Goal: Find specific page/section: Find specific page/section

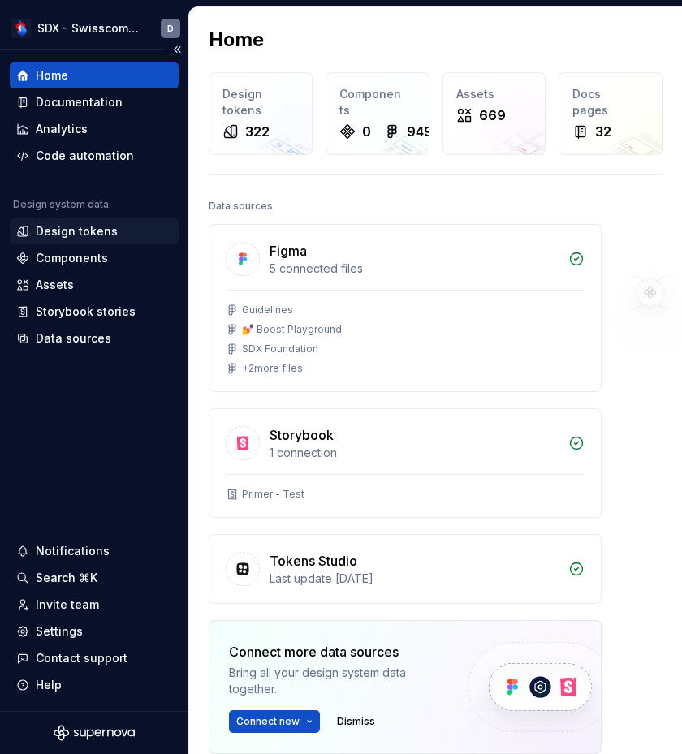
click at [116, 236] on div "Design tokens" at bounding box center [94, 231] width 156 height 16
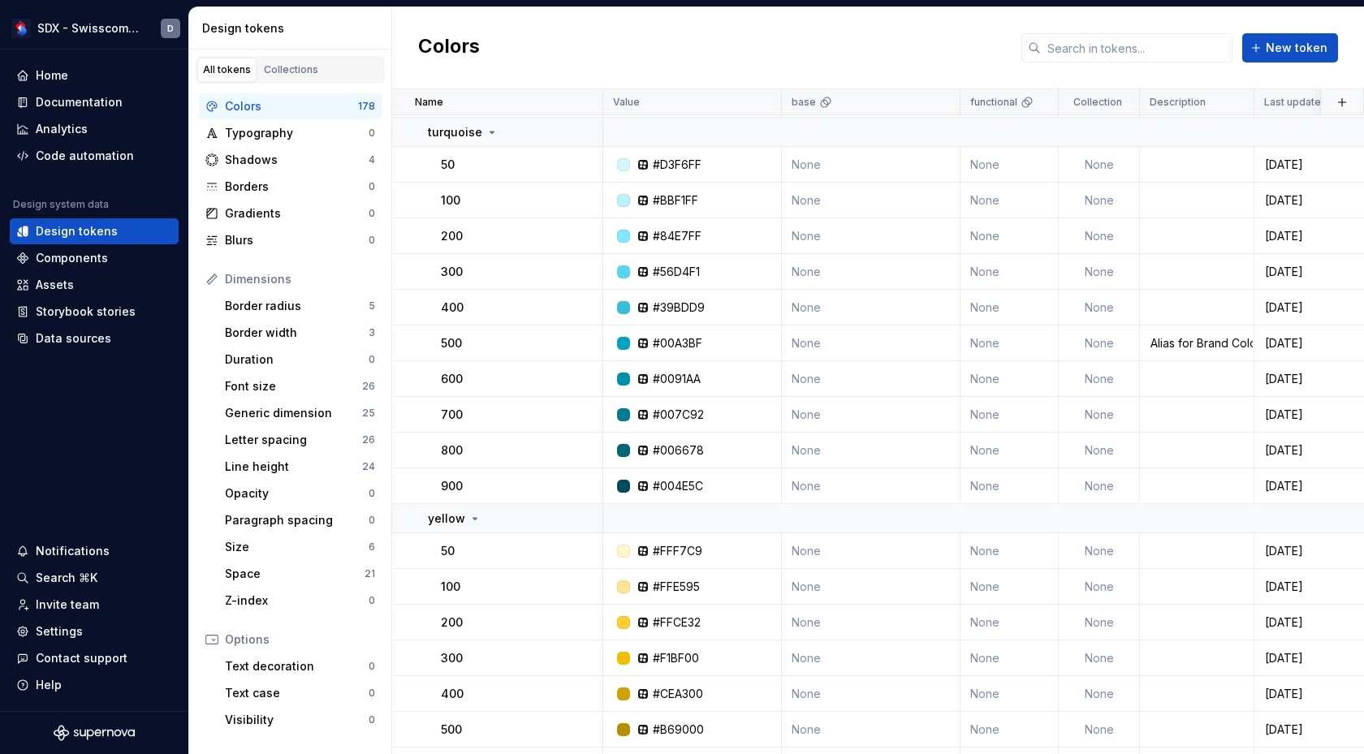
scroll to position [3193, 0]
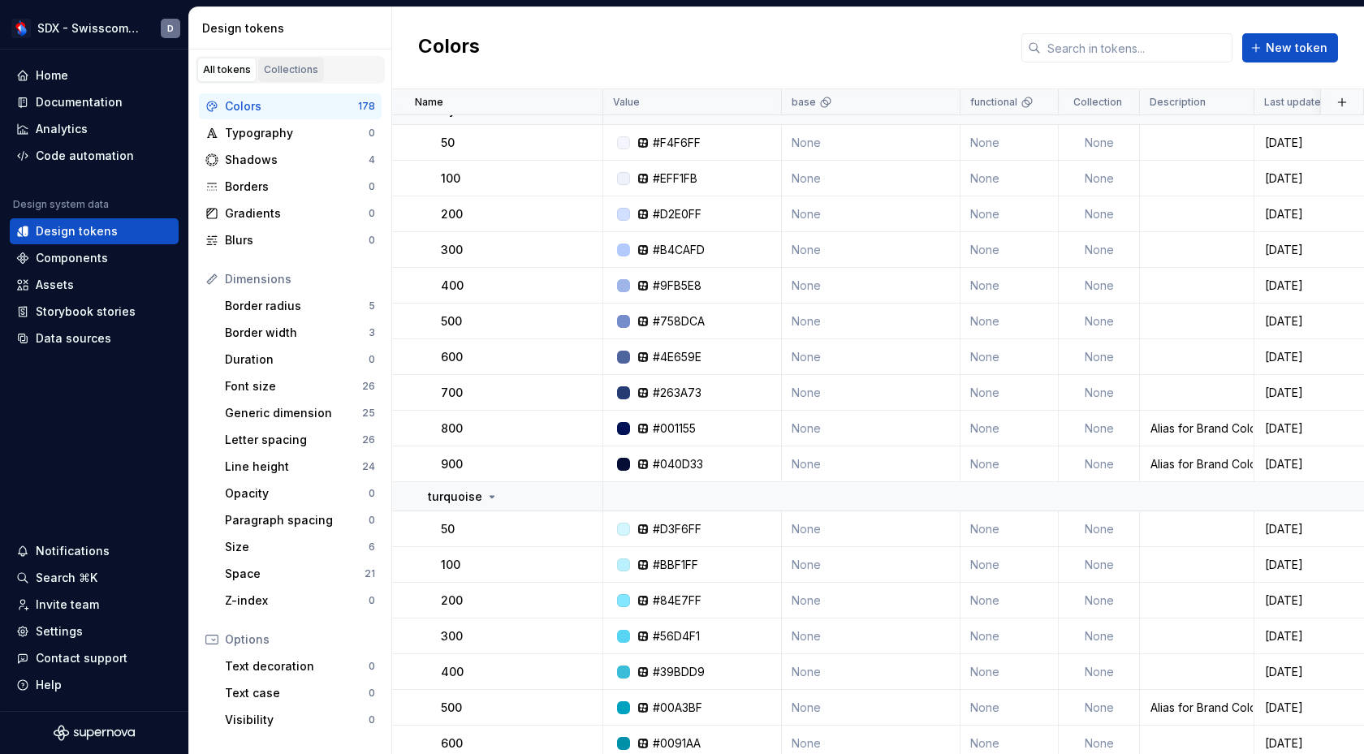
click at [305, 65] on div "Collections" at bounding box center [291, 69] width 54 height 13
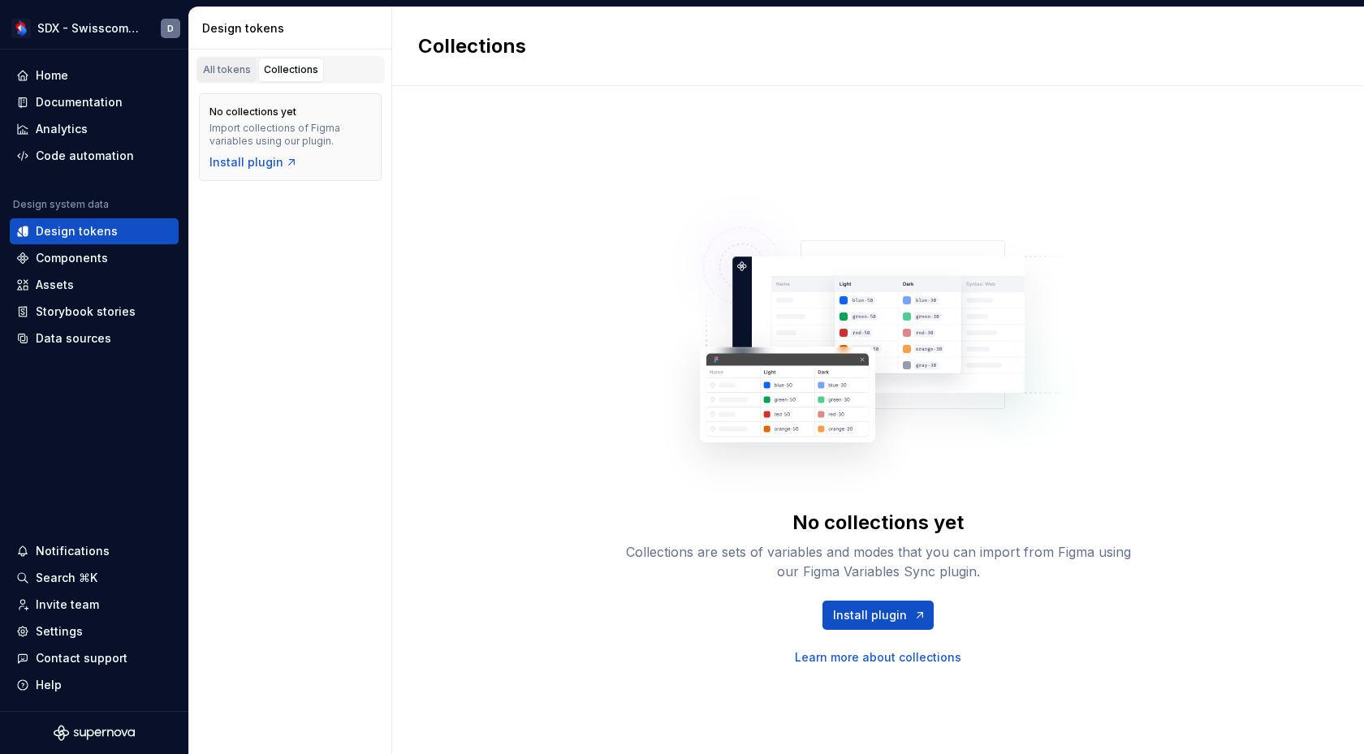
click at [229, 70] on div "All tokens" at bounding box center [227, 69] width 48 height 13
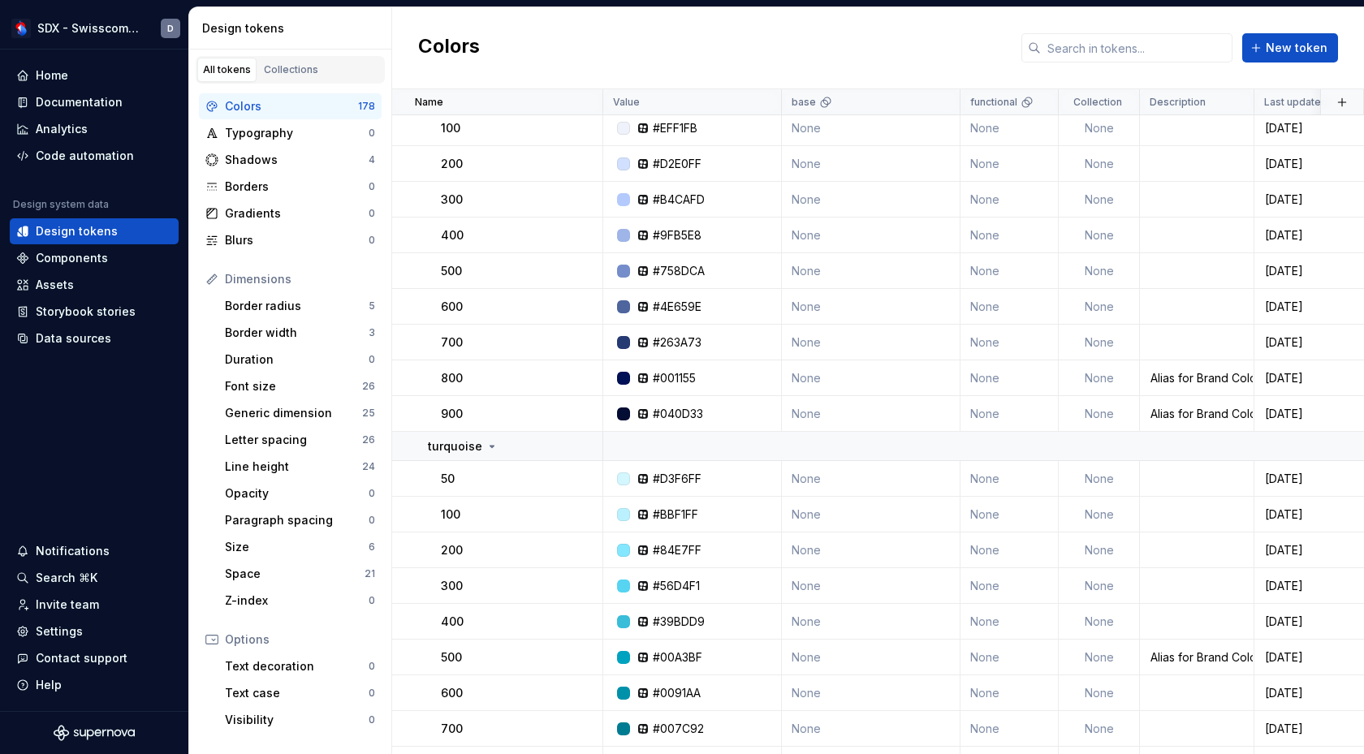
scroll to position [3244, 0]
click at [681, 33] on div "Colors New token" at bounding box center [878, 48] width 972 height 82
click at [66, 680] on div "Help" at bounding box center [94, 685] width 156 height 16
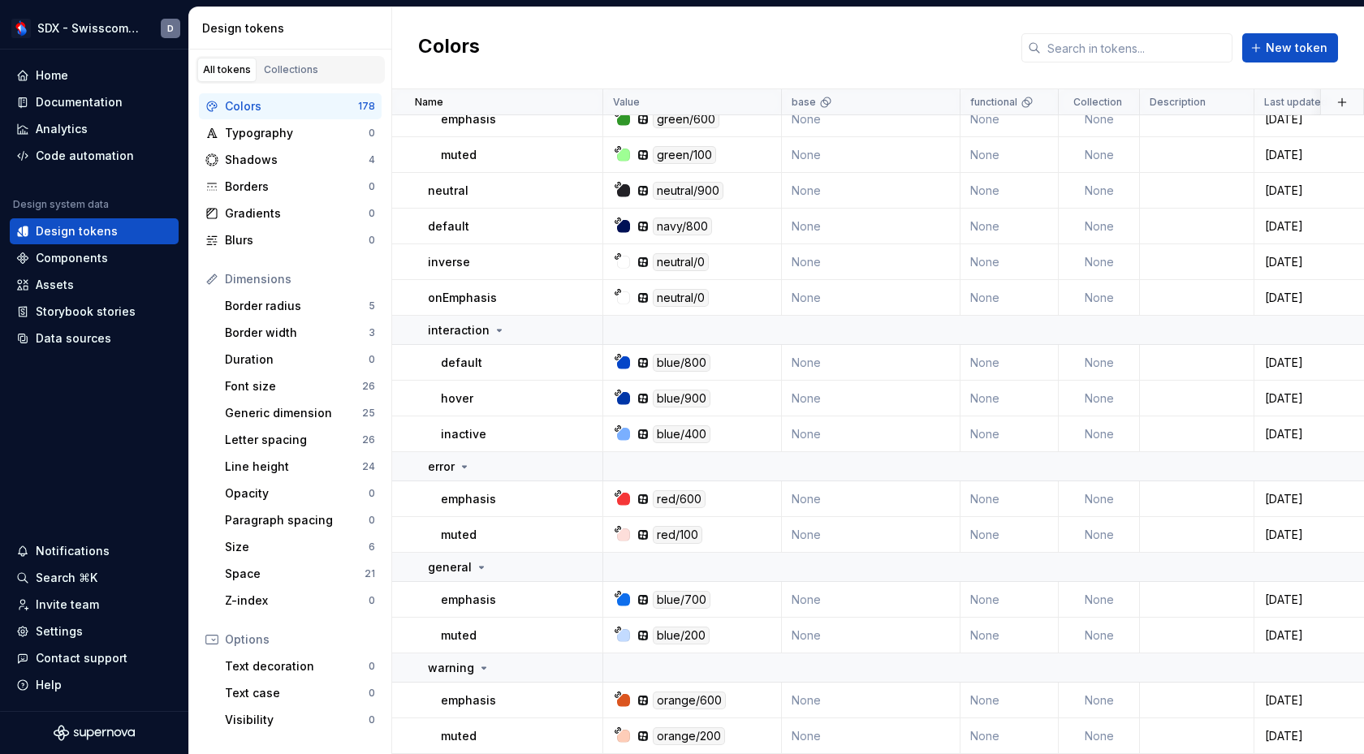
scroll to position [6861, 0]
